Goal: Find specific page/section: Find specific page/section

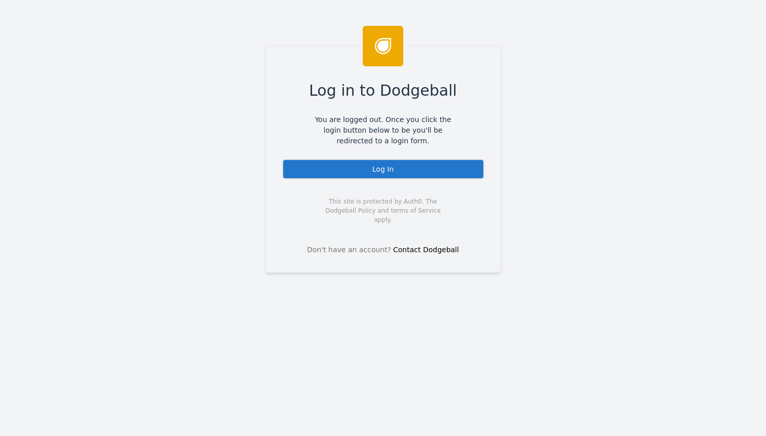
click at [351, 166] on div "Log In" at bounding box center [383, 169] width 202 height 20
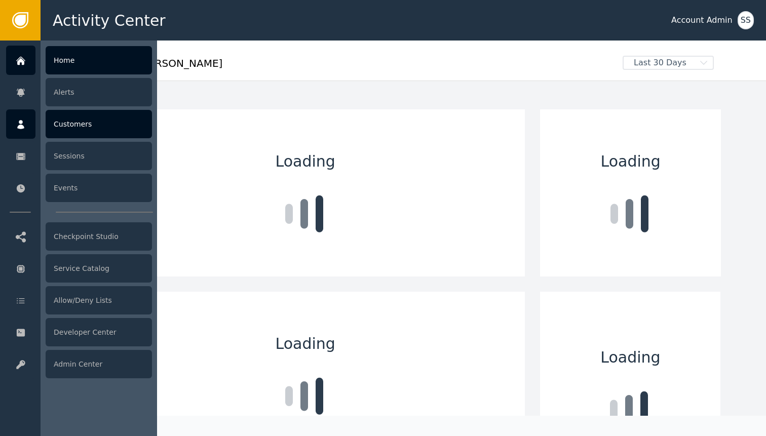
click at [19, 138] on div at bounding box center [20, 123] width 29 height 29
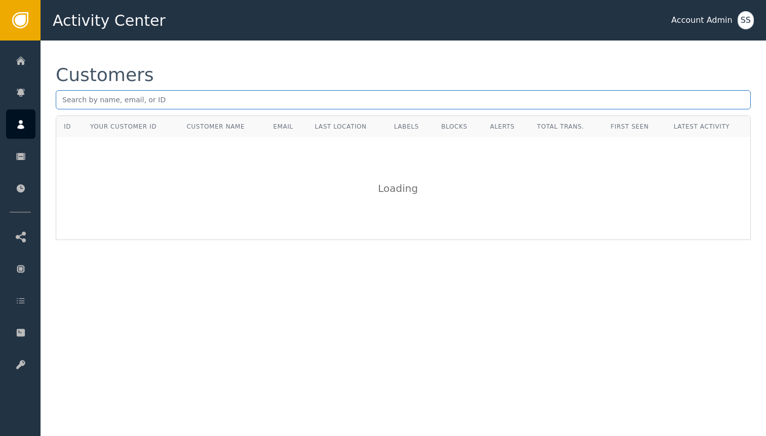
click at [192, 103] on input "text" at bounding box center [403, 99] width 695 height 19
paste input "[EMAIL_ADDRESS][DOMAIN_NAME]"
type input "[EMAIL_ADDRESS][DOMAIN_NAME]"
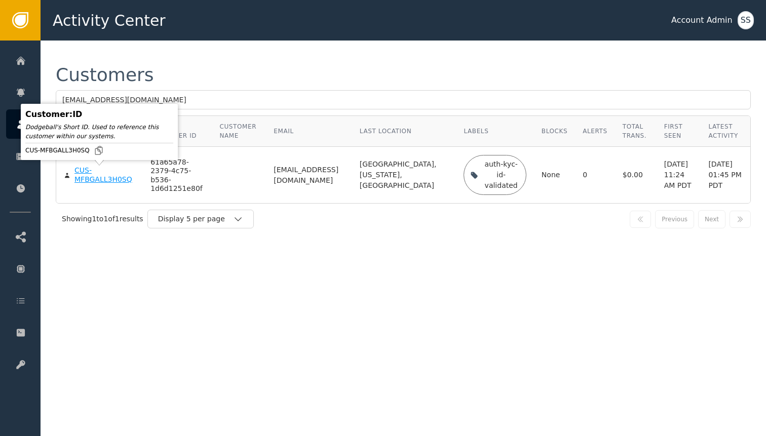
click at [99, 177] on div "CUS-MFBGALL3H0SQ" at bounding box center [104, 175] width 61 height 18
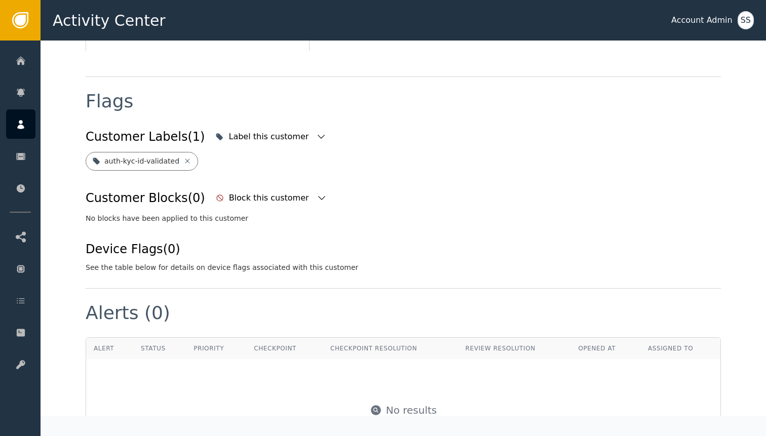
scroll to position [340, 0]
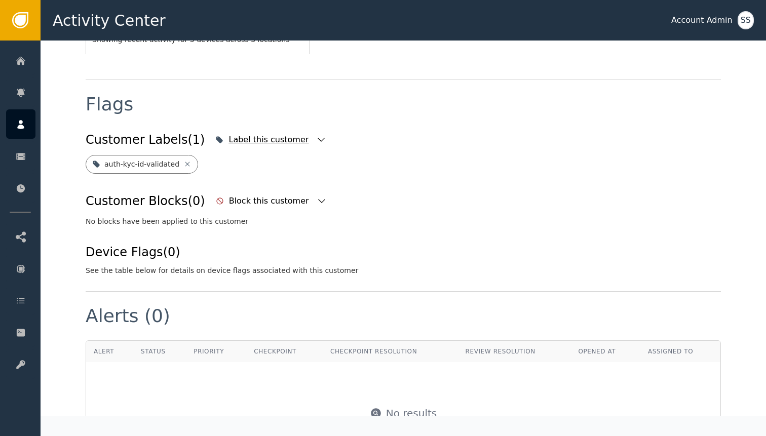
click at [316, 138] on icon "button" at bounding box center [321, 140] width 10 height 10
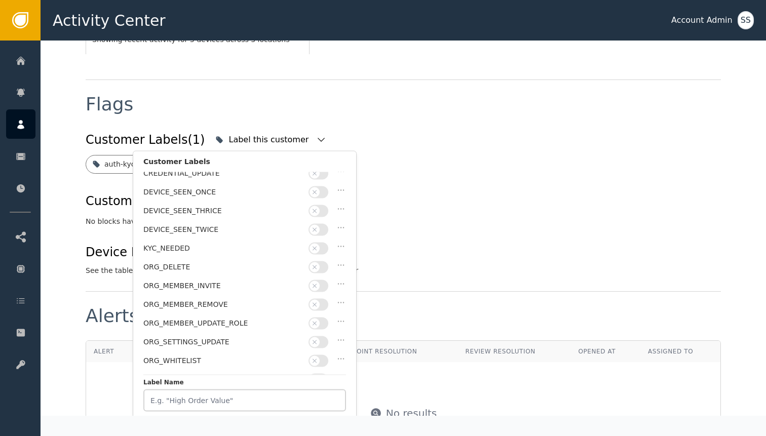
scroll to position [295, 0]
